Goal: Information Seeking & Learning: Check status

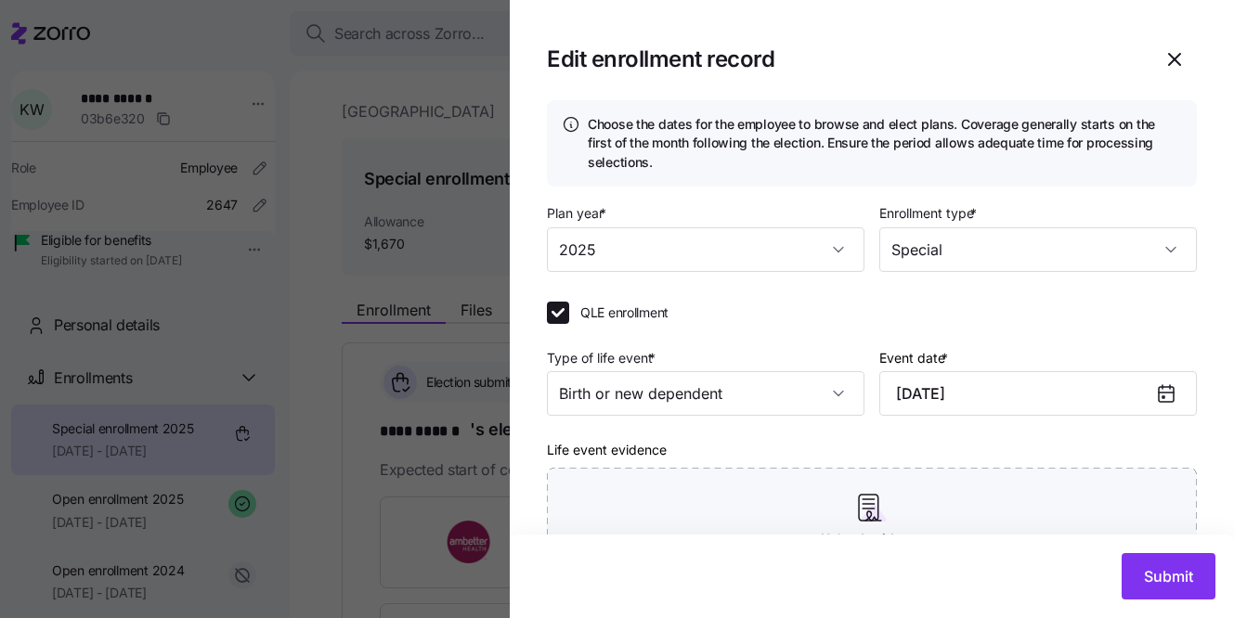
scroll to position [110, 0]
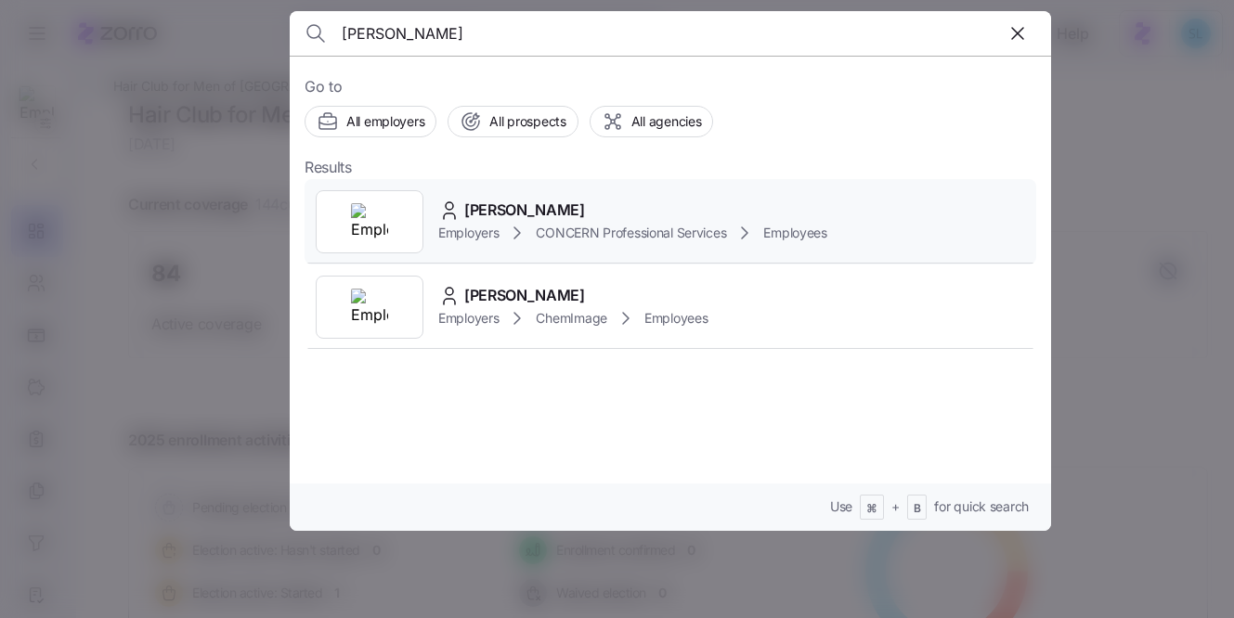
type input "[PERSON_NAME]"
click at [589, 205] on div "Cassandra Wygle" at bounding box center [632, 210] width 389 height 23
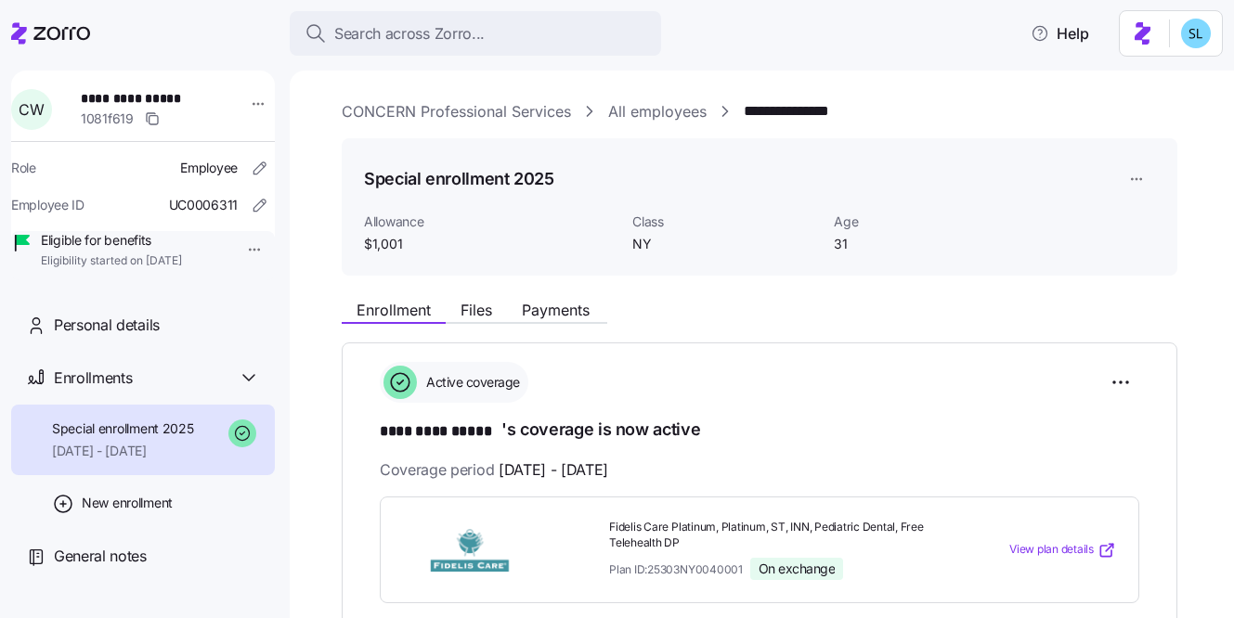
click at [573, 300] on button "Payments" at bounding box center [555, 310] width 97 height 22
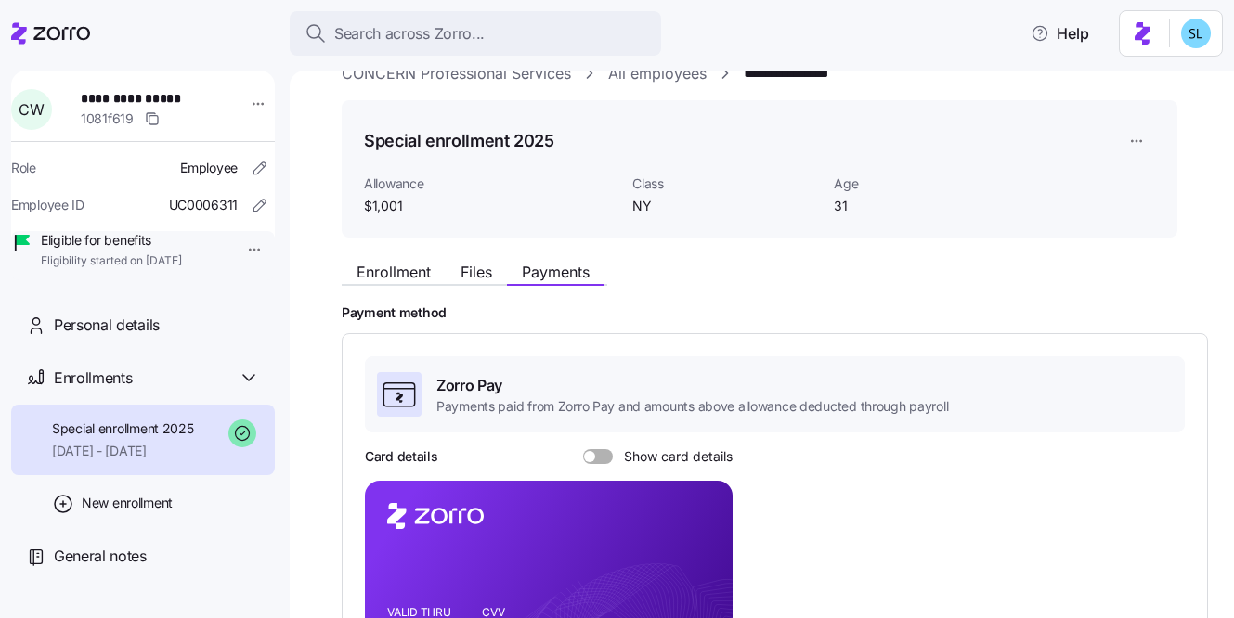
scroll to position [565, 0]
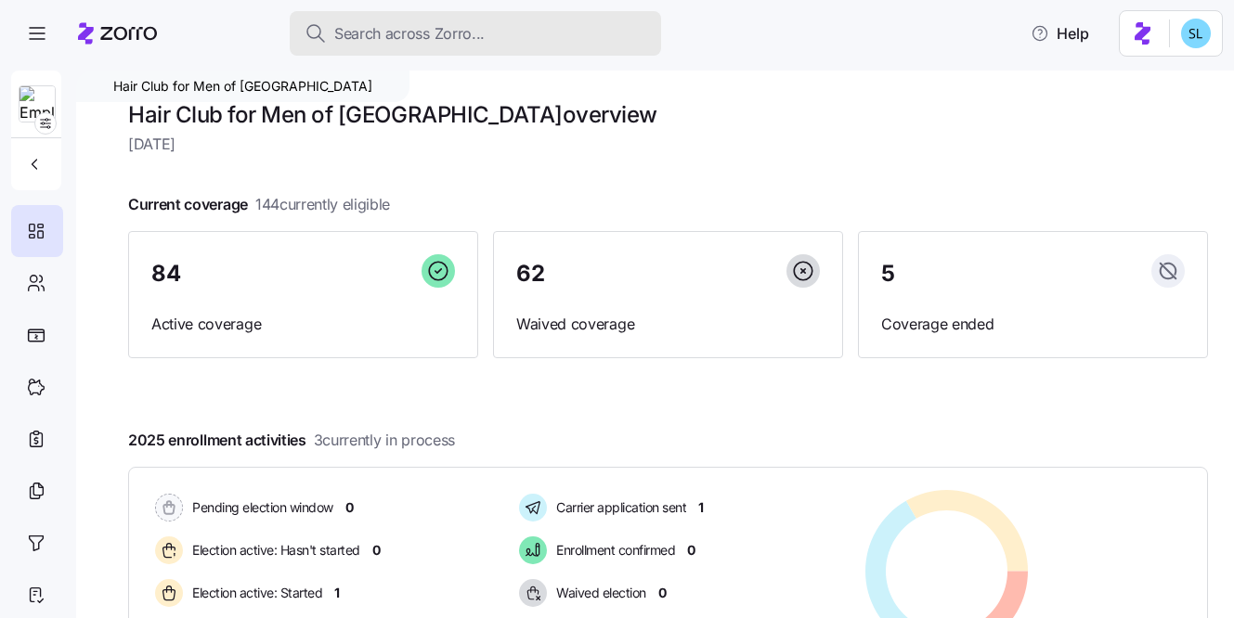
click at [476, 39] on span "Search across Zorro..." at bounding box center [409, 33] width 150 height 23
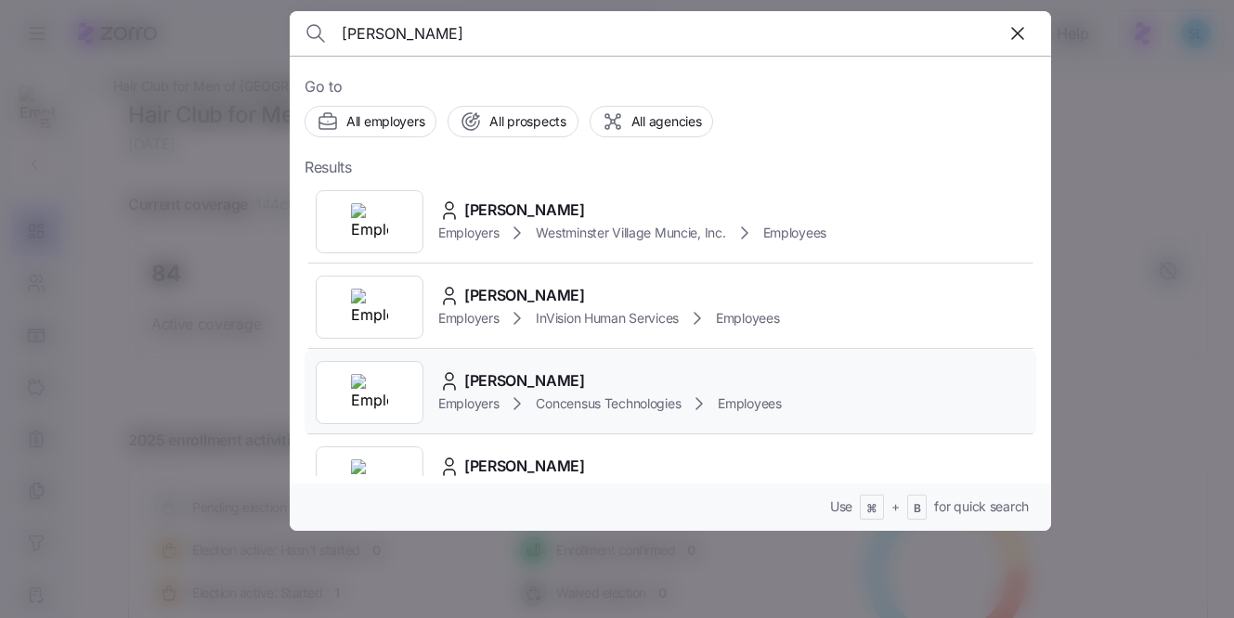
type input "[PERSON_NAME]"
click at [504, 377] on span "[PERSON_NAME]" at bounding box center [524, 381] width 121 height 23
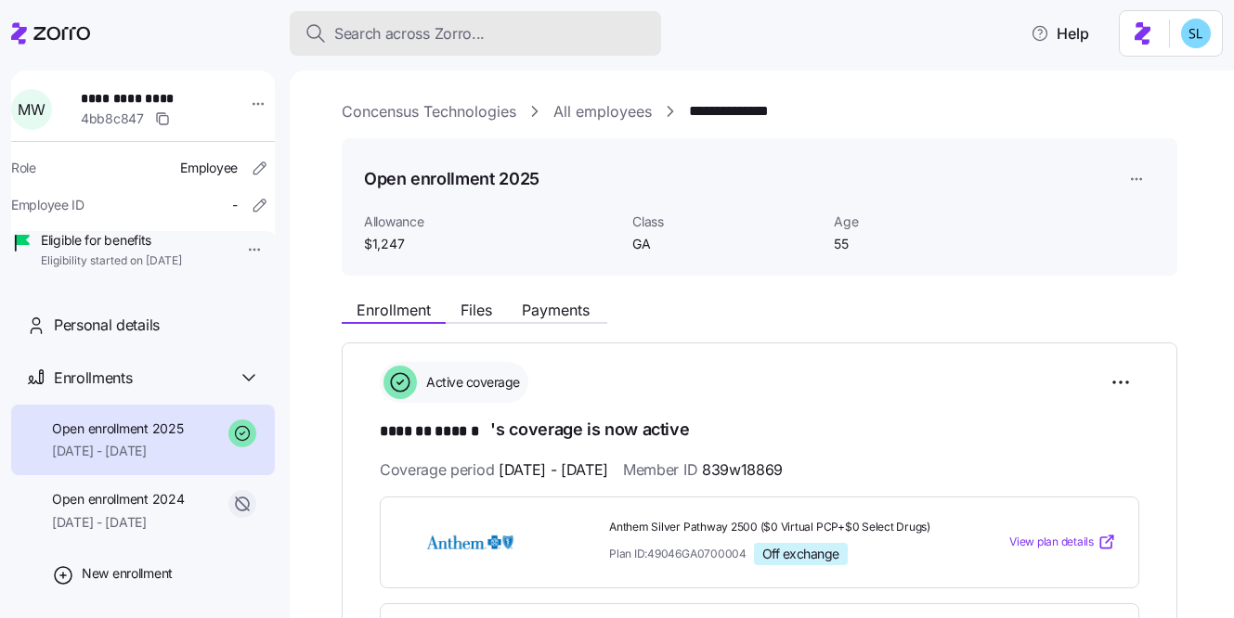
click at [492, 32] on div "Search across Zorro..." at bounding box center [476, 33] width 342 height 23
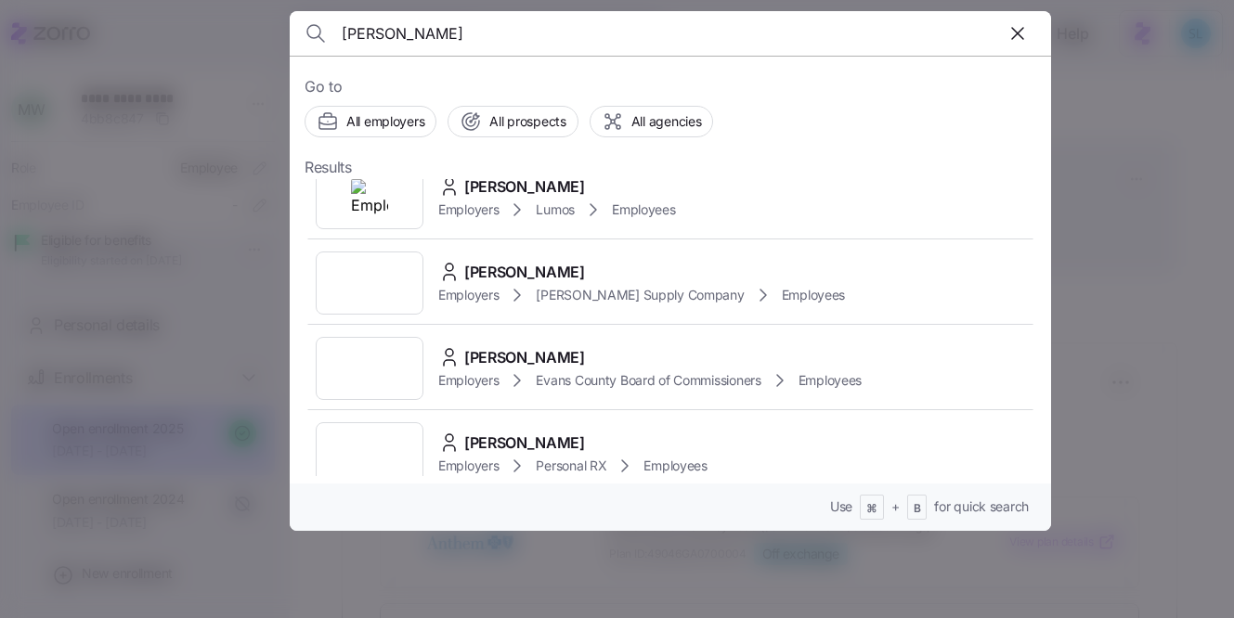
scroll to position [2882, 0]
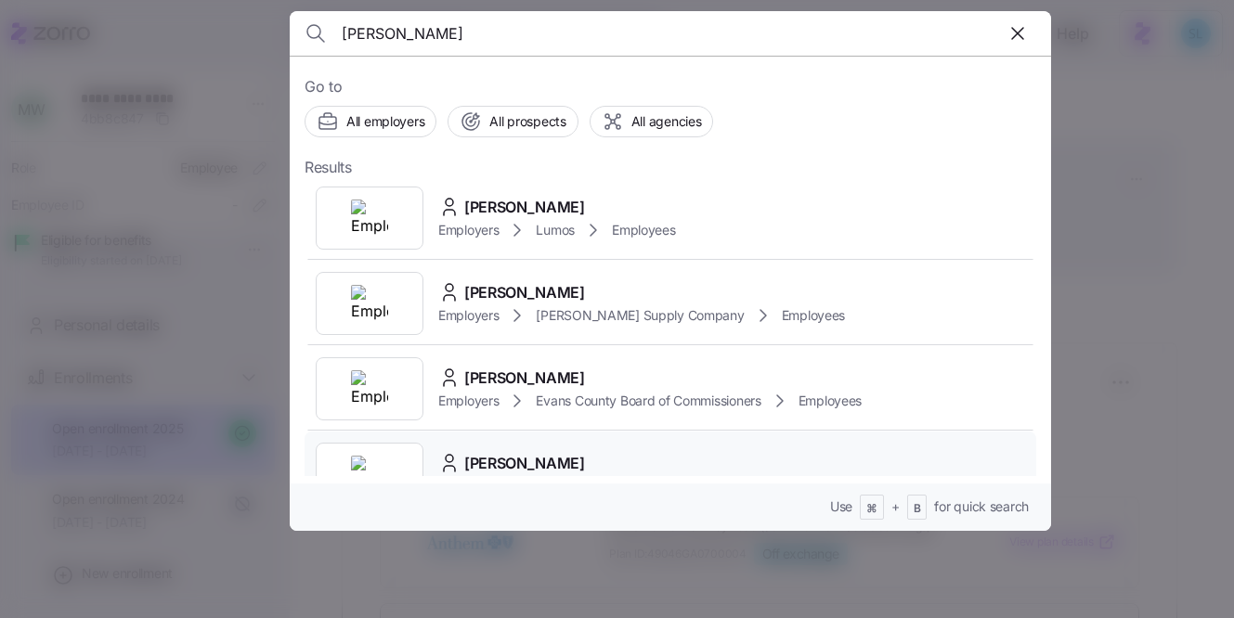
type input "[PERSON_NAME]"
click at [656, 432] on div "[PERSON_NAME] Employers Personal RX Employees" at bounding box center [671, 474] width 732 height 85
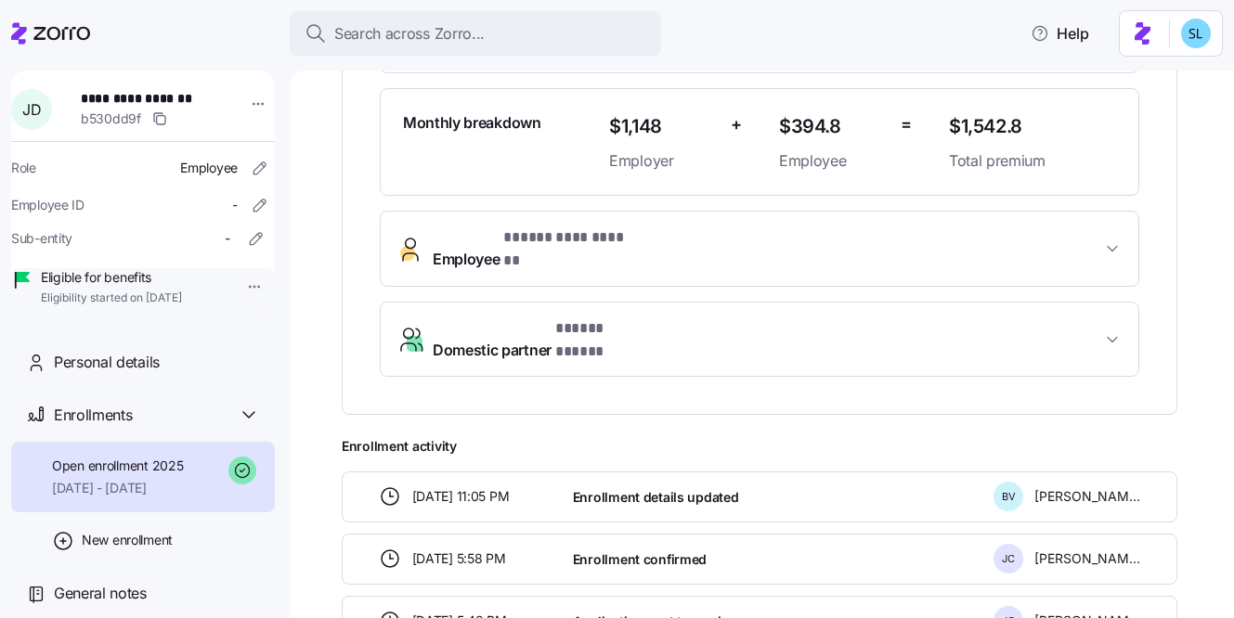
scroll to position [529, 0]
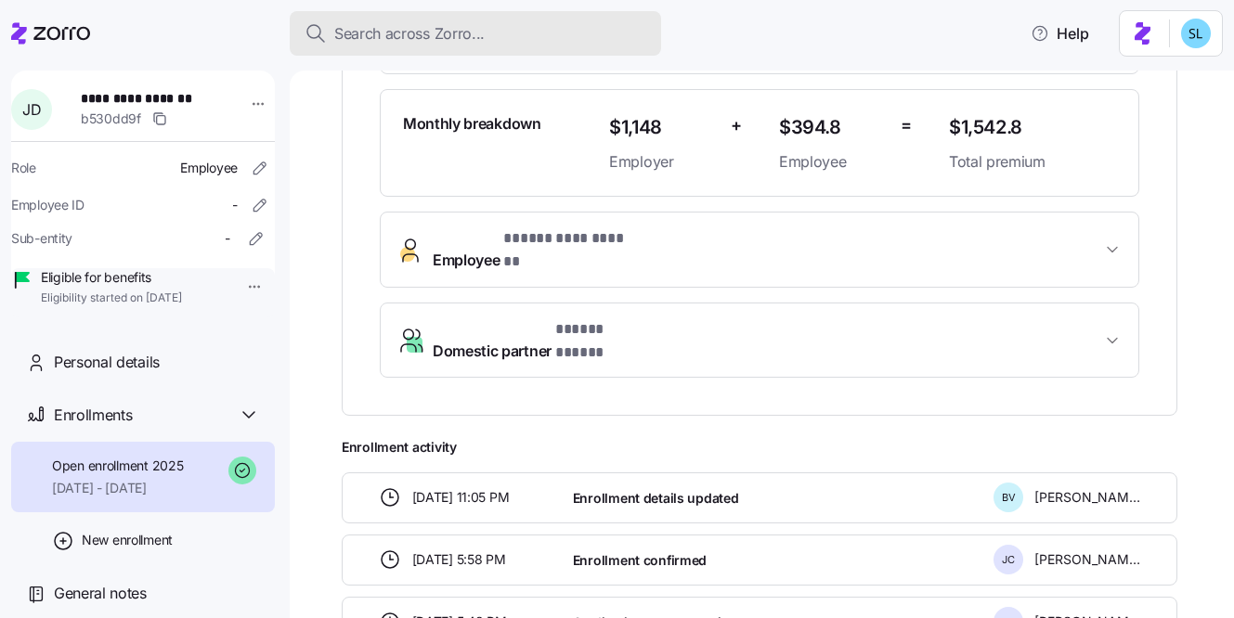
click at [497, 29] on div "Search across Zorro..." at bounding box center [476, 33] width 342 height 23
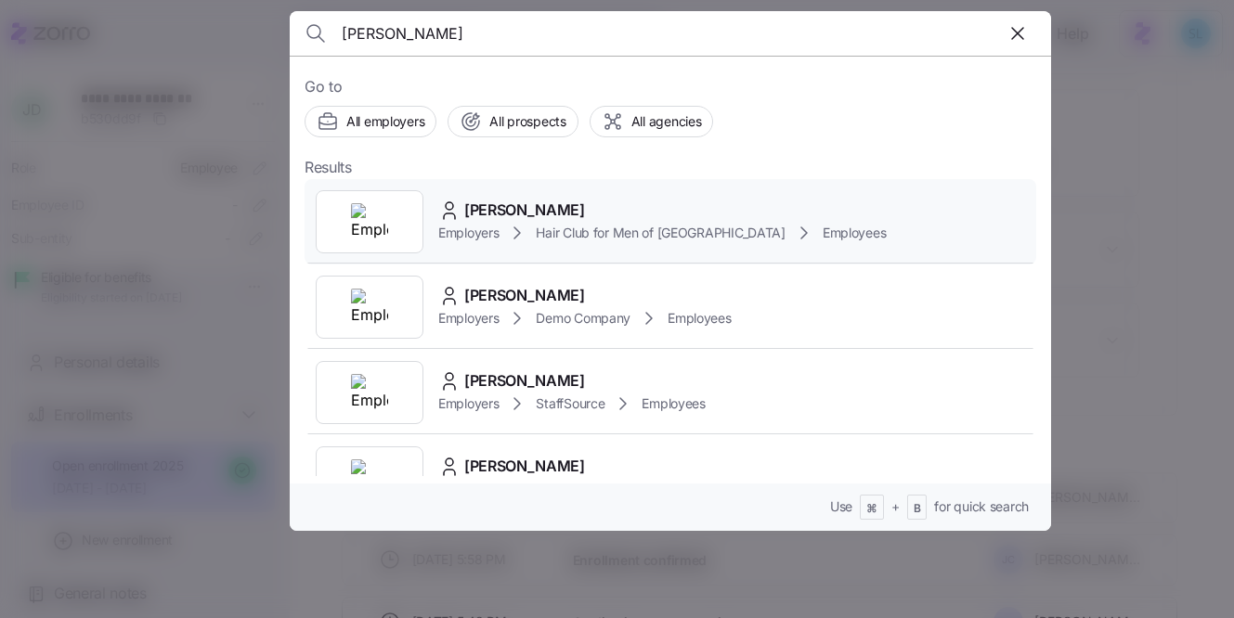
type input "[PERSON_NAME]"
click at [485, 185] on div "[PERSON_NAME] Employers Hair Club for Men of [GEOGRAPHIC_DATA] Employees" at bounding box center [671, 221] width 732 height 85
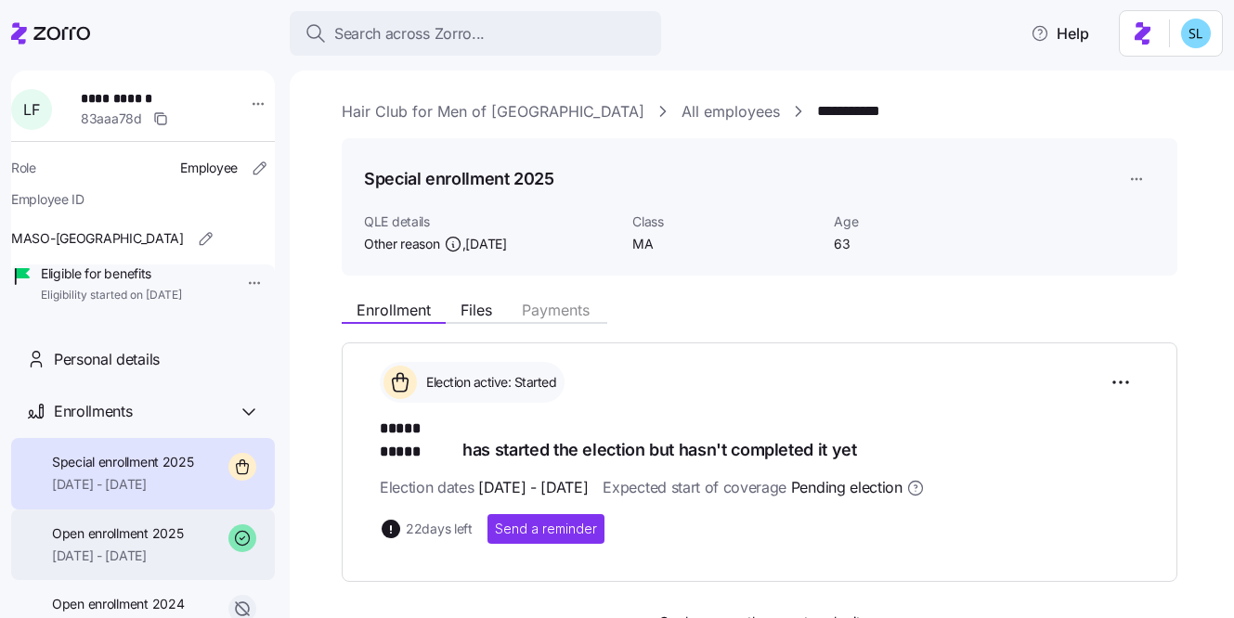
click at [125, 565] on span "[DATE] - [DATE]" at bounding box center [117, 556] width 131 height 19
click at [148, 543] on span "Open enrollment 2025" at bounding box center [117, 534] width 131 height 19
